Goal: Task Accomplishment & Management: Use online tool/utility

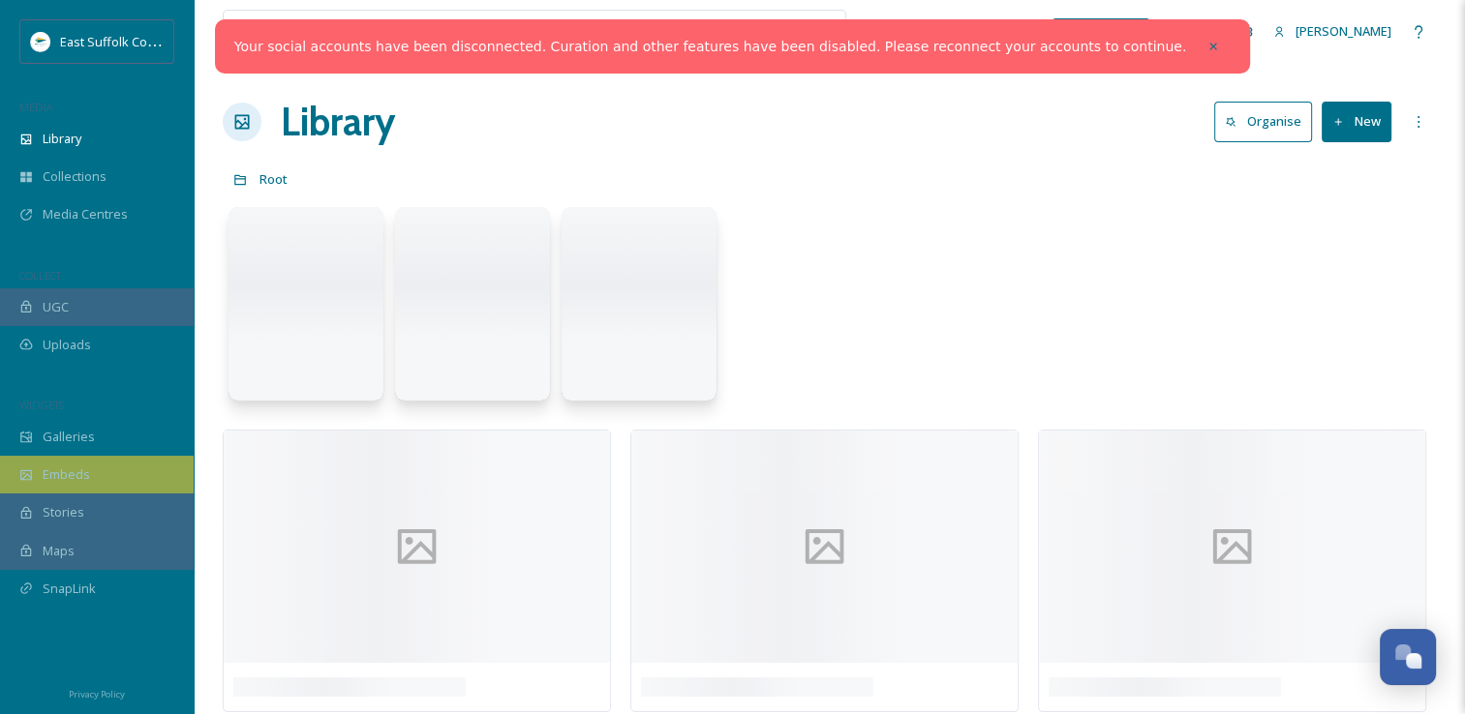
click at [1206, 40] on icon at bounding box center [1213, 47] width 14 height 14
click at [1146, 42] on div "What's New" at bounding box center [1100, 31] width 97 height 27
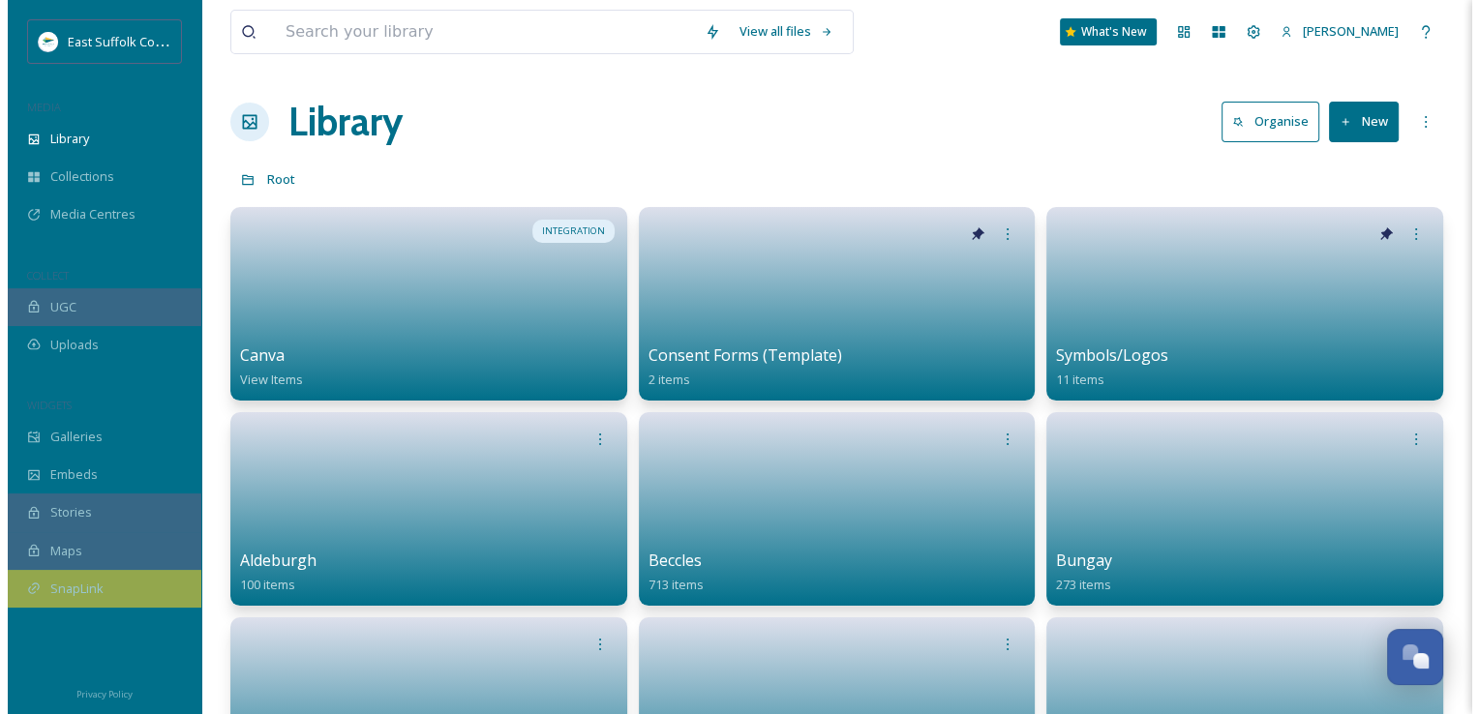
scroll to position [7657, 0]
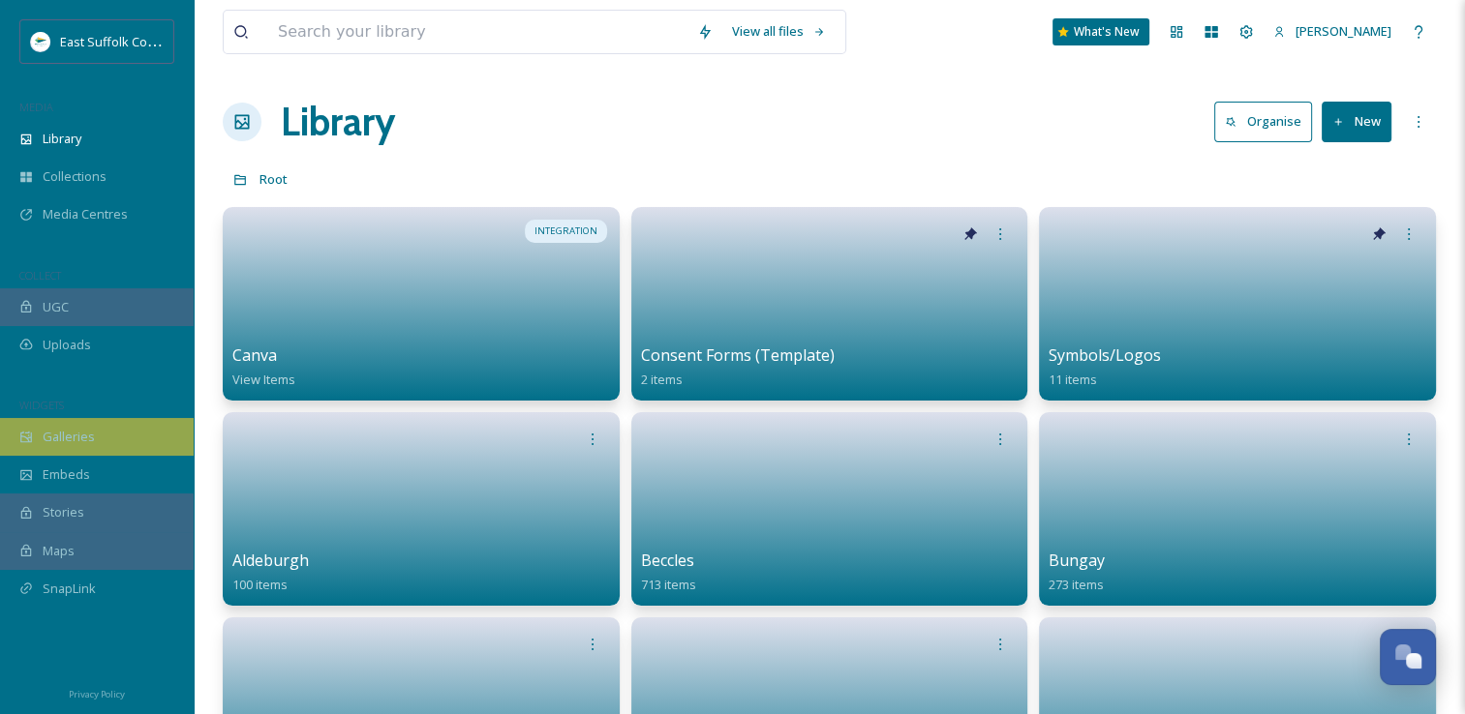
click at [132, 432] on div "Galleries" at bounding box center [97, 437] width 194 height 38
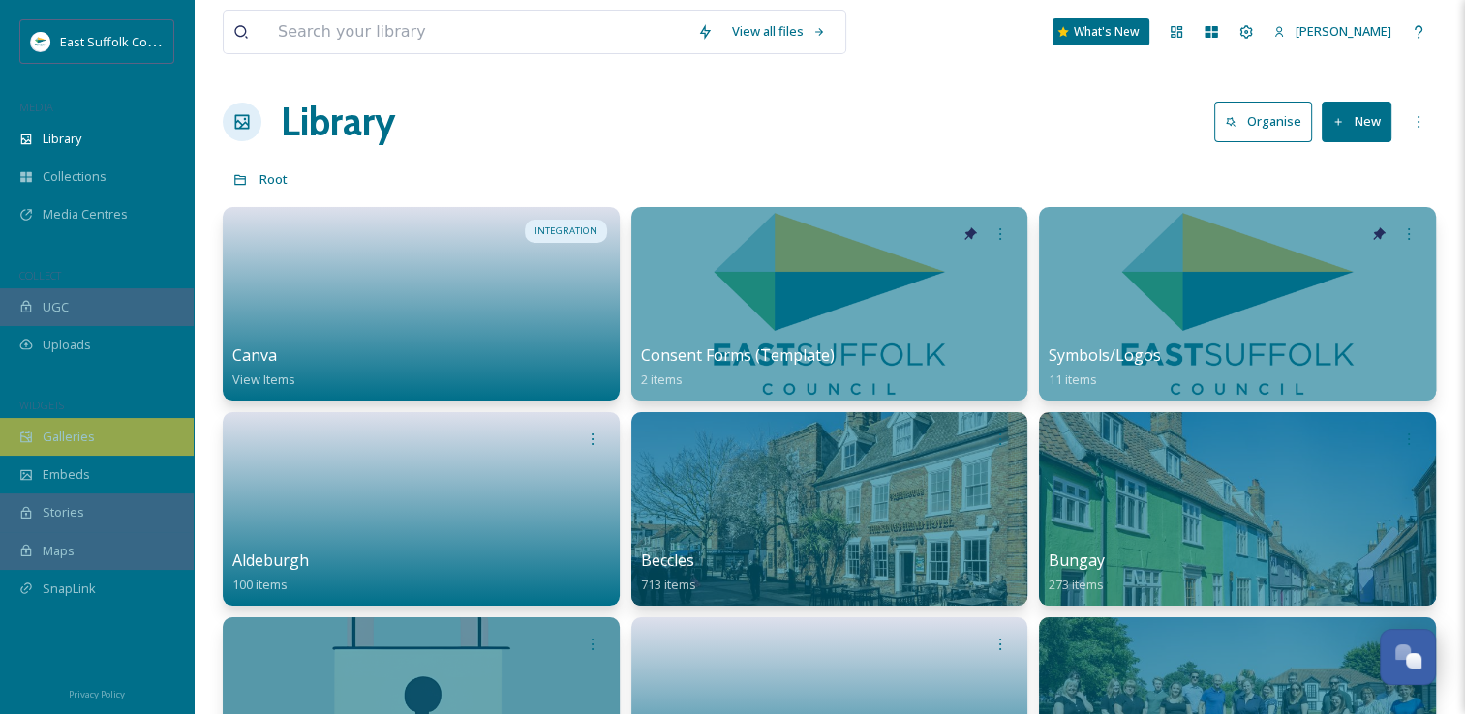
click at [73, 448] on div "Galleries" at bounding box center [97, 437] width 194 height 38
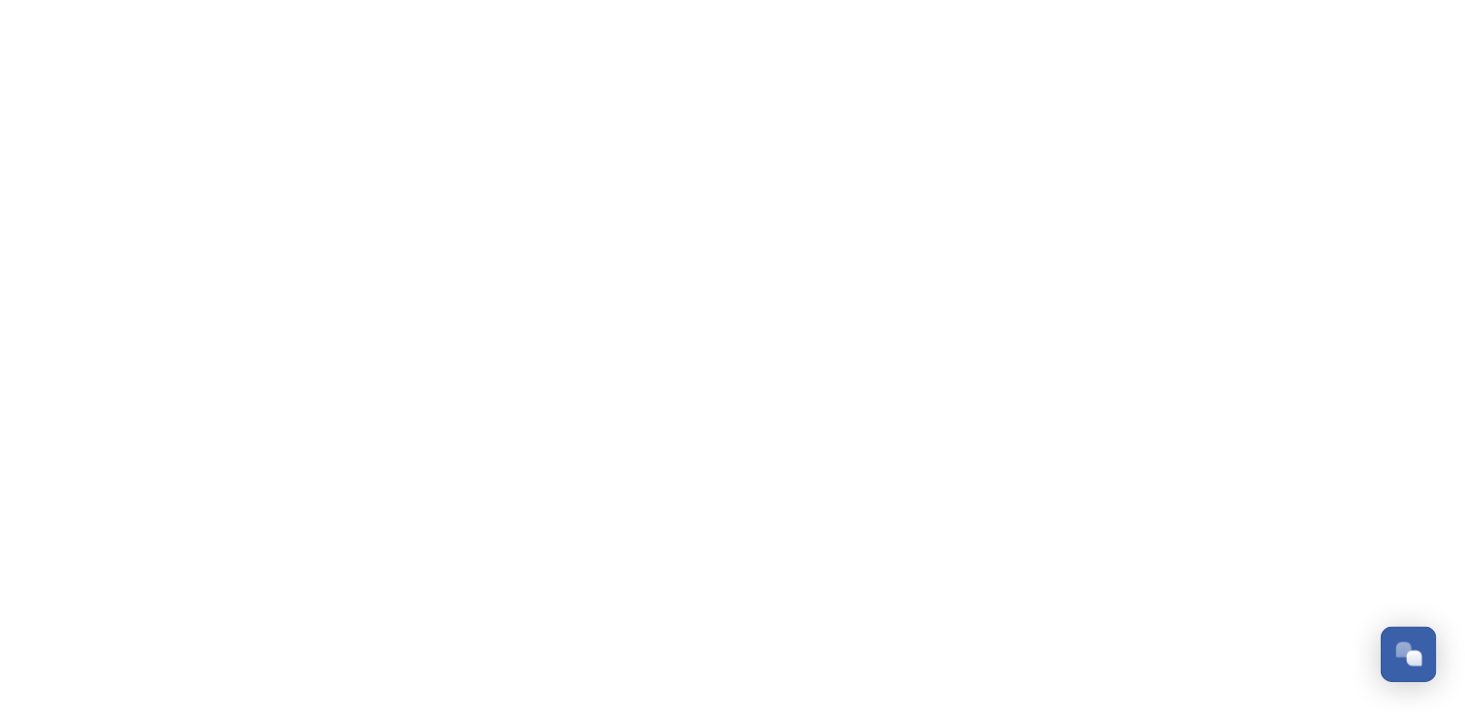
scroll to position [7657, 0]
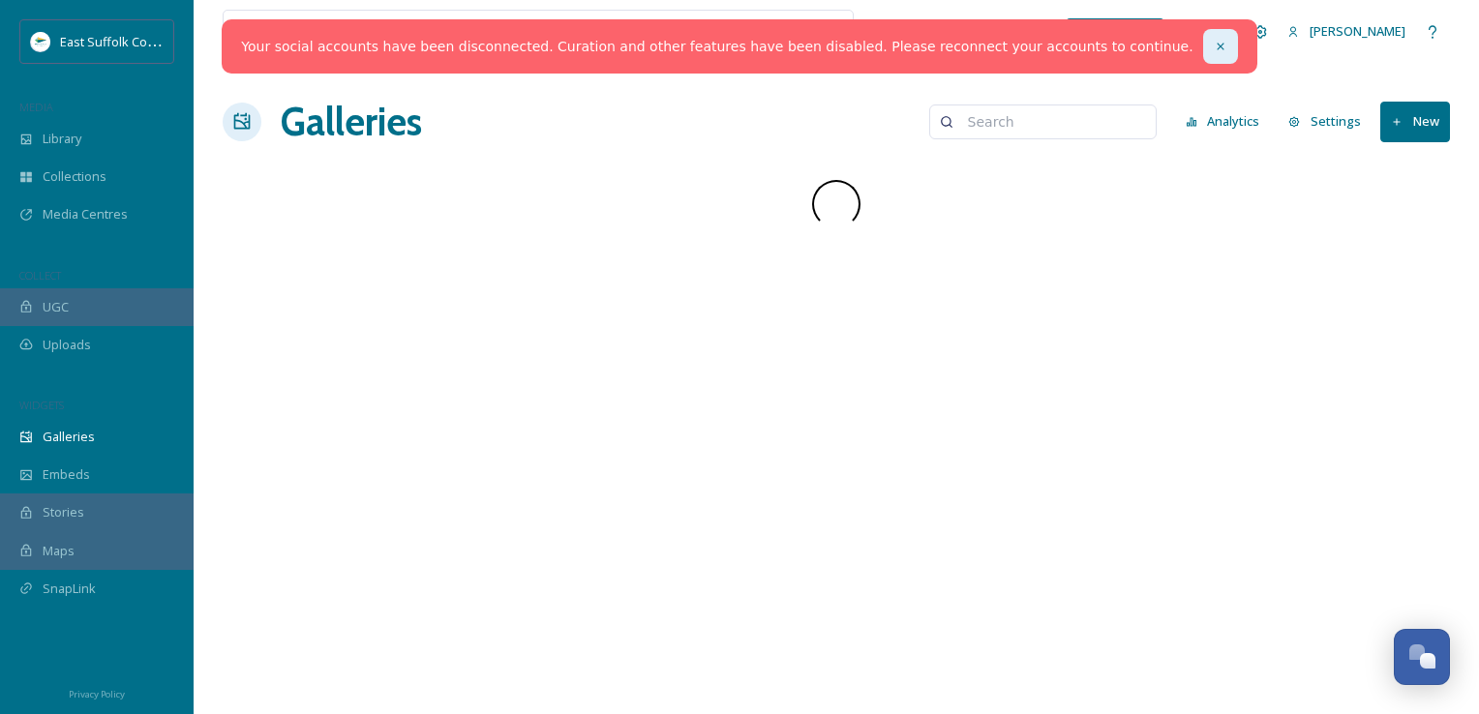
click at [1203, 52] on div at bounding box center [1220, 46] width 35 height 35
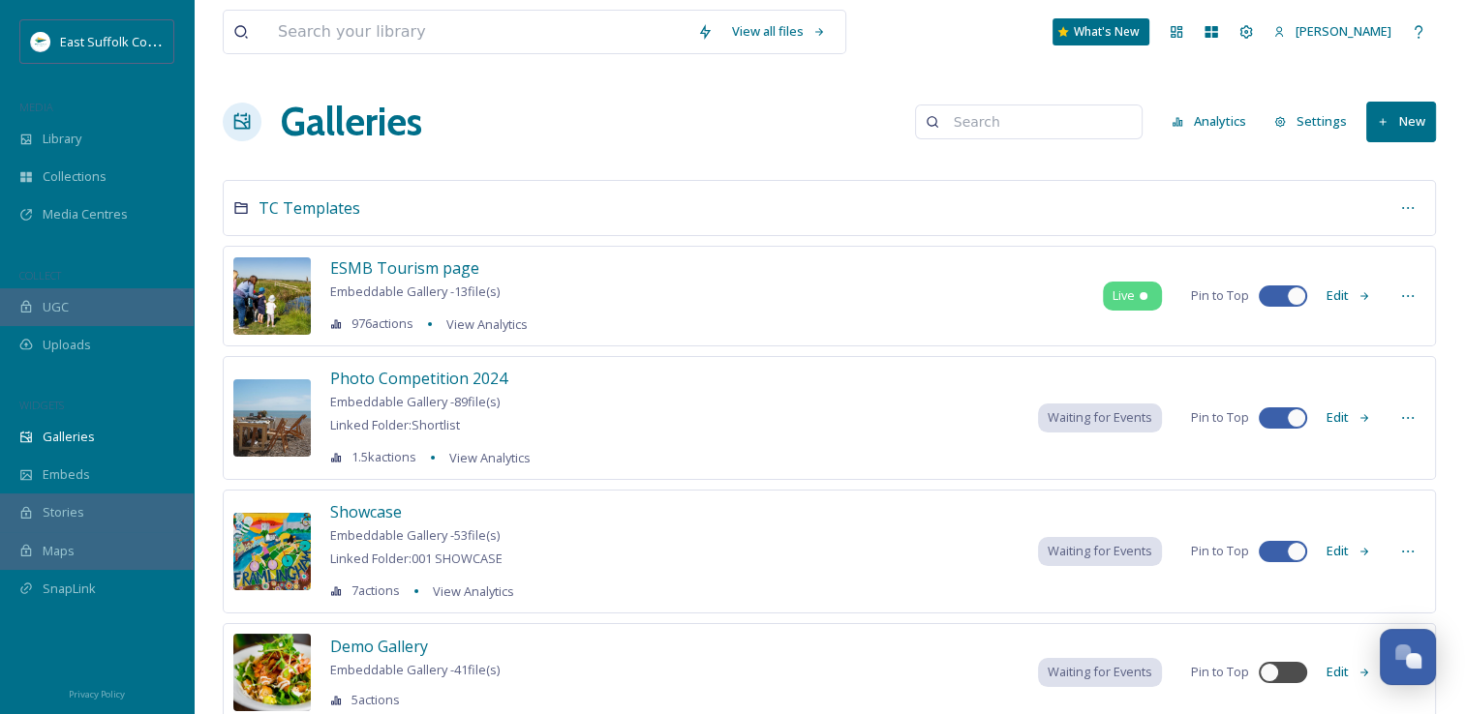
scroll to position [63, 0]
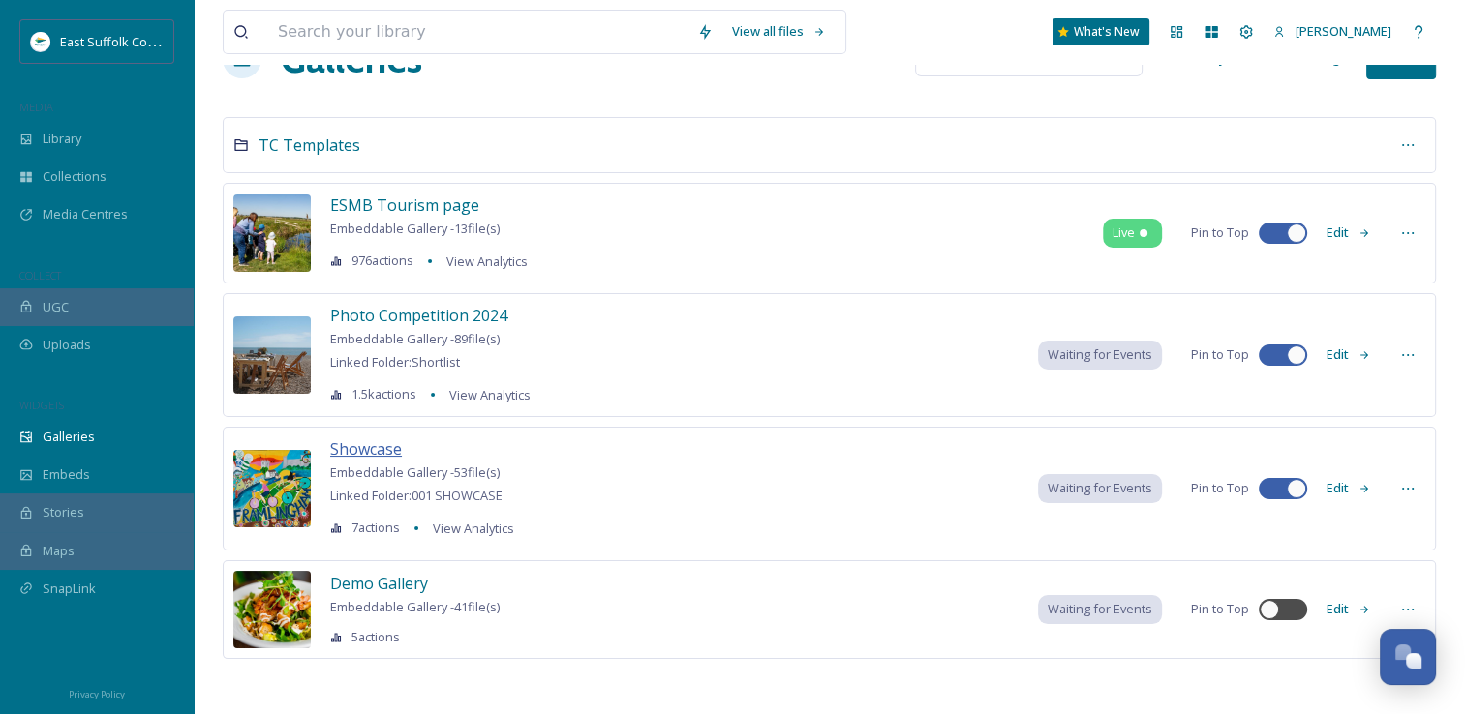
click at [377, 445] on span "Showcase" at bounding box center [366, 449] width 72 height 21
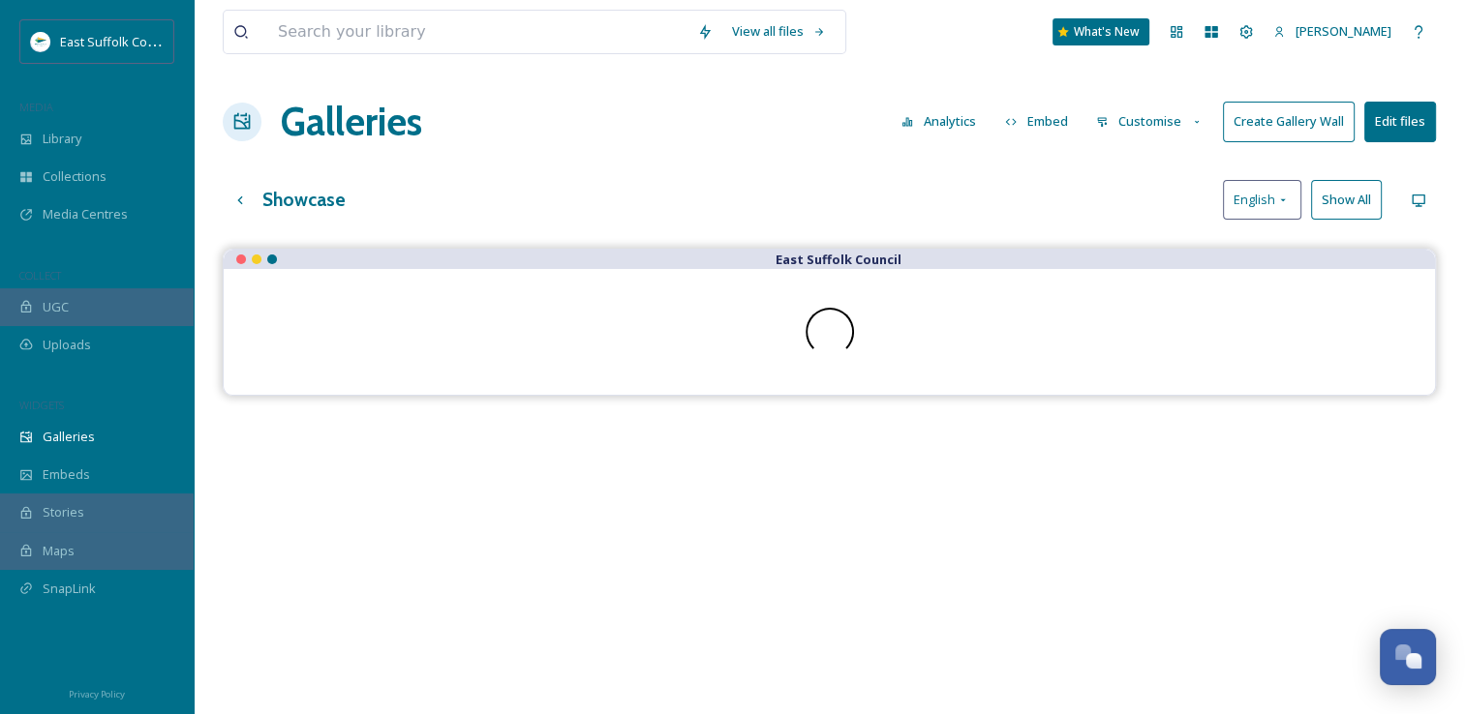
click at [1266, 134] on button "Create Gallery Wall" at bounding box center [1289, 122] width 132 height 40
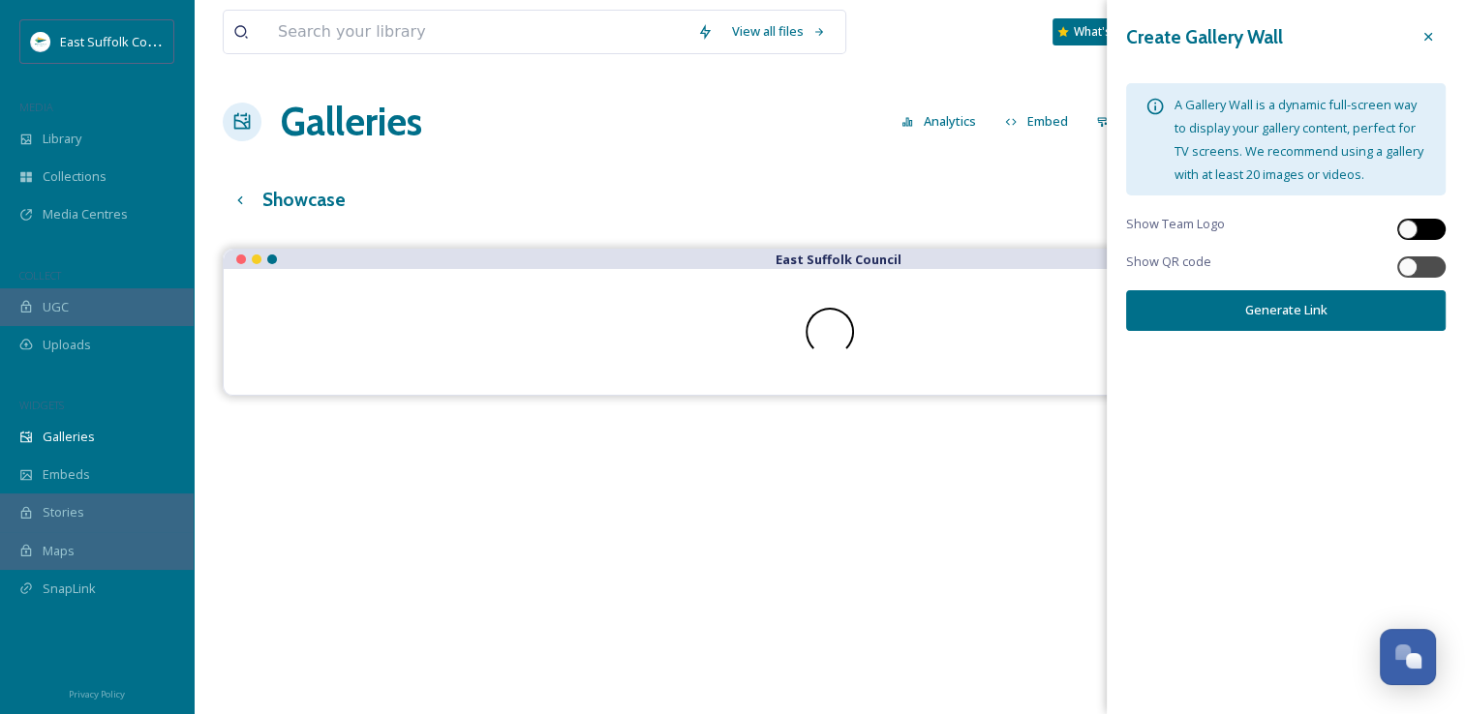
click at [1433, 230] on div at bounding box center [1431, 230] width 10 height 10
checkbox input "true"
click at [1274, 306] on button "Generate Link" at bounding box center [1285, 310] width 319 height 40
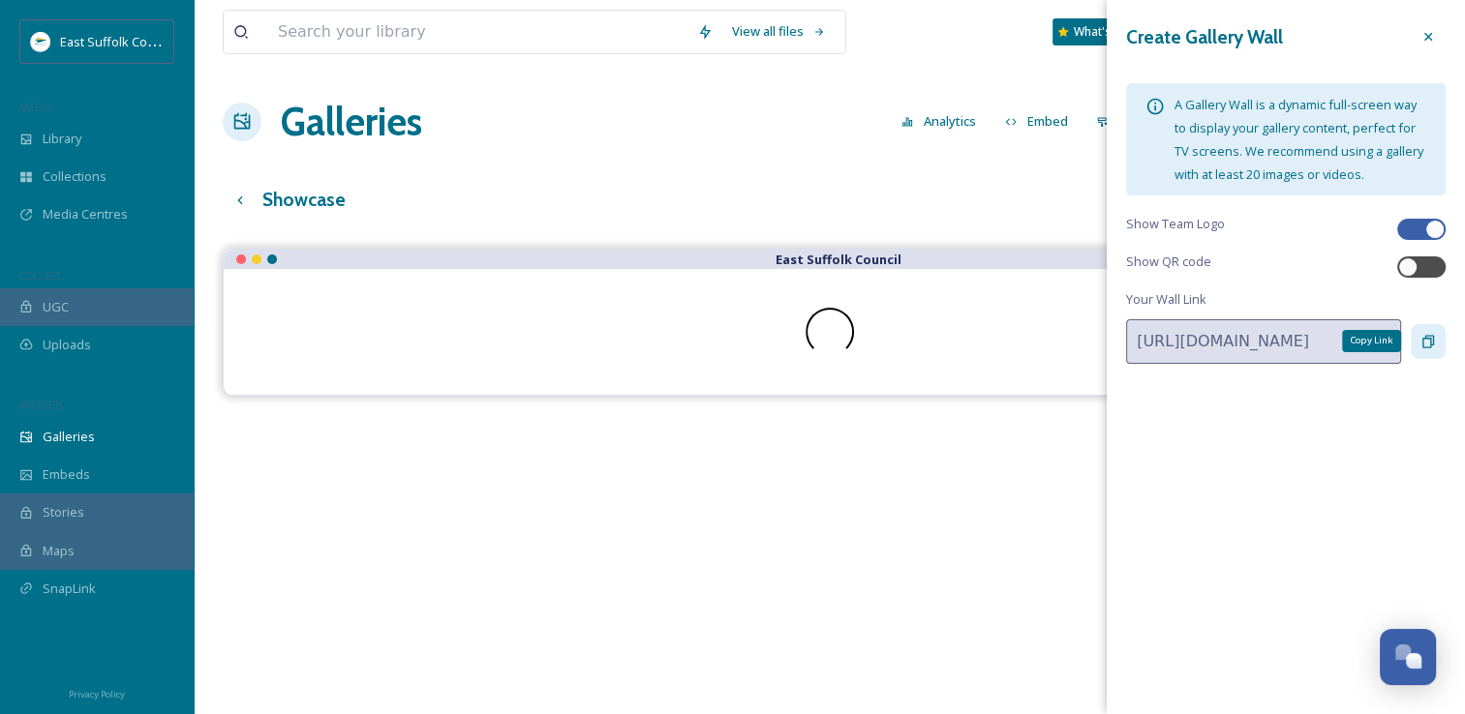
click at [1432, 343] on icon at bounding box center [1427, 341] width 15 height 15
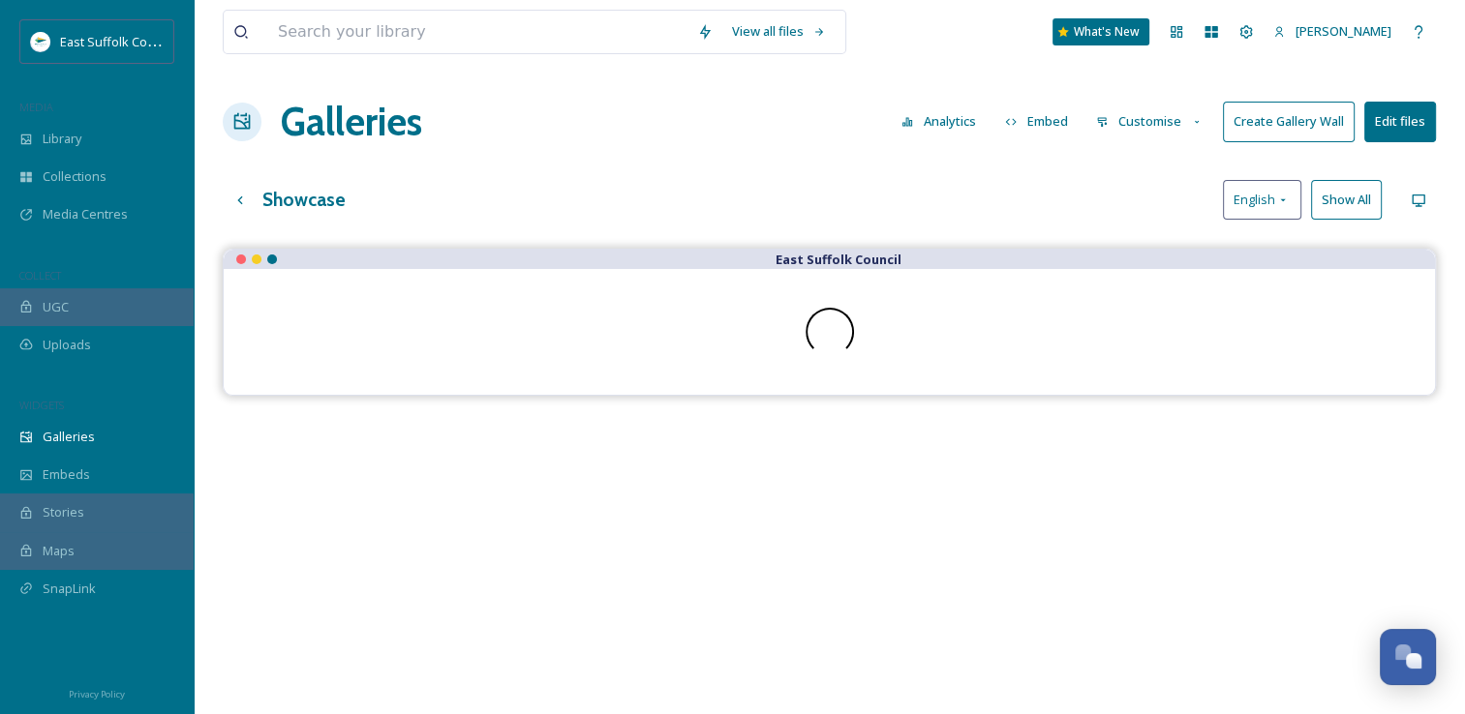
click at [788, 543] on div "East Suffolk Council" at bounding box center [829, 606] width 1213 height 714
